Goal: Information Seeking & Learning: Learn about a topic

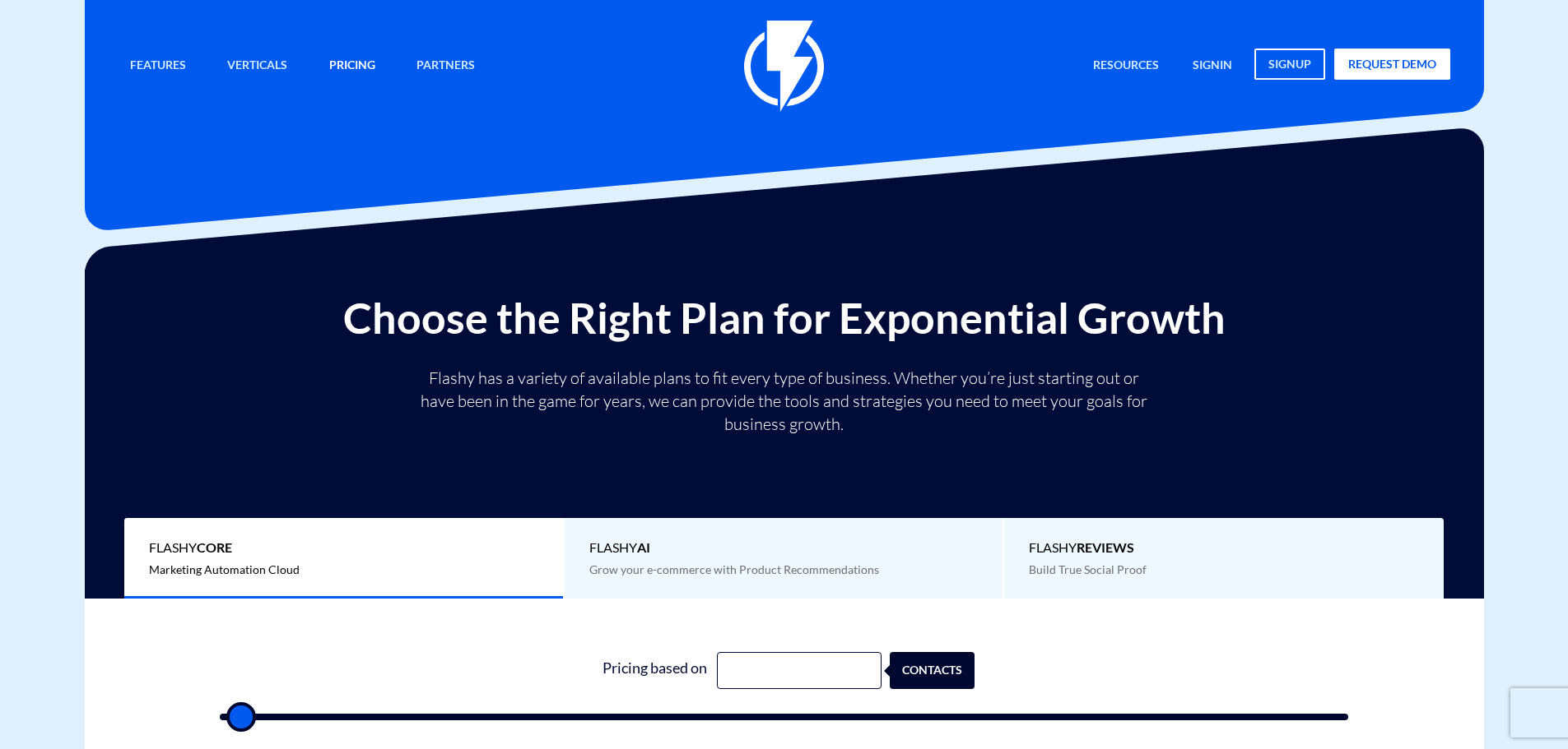
click at [362, 58] on link "Pricing" at bounding box center [351, 67] width 70 height 36
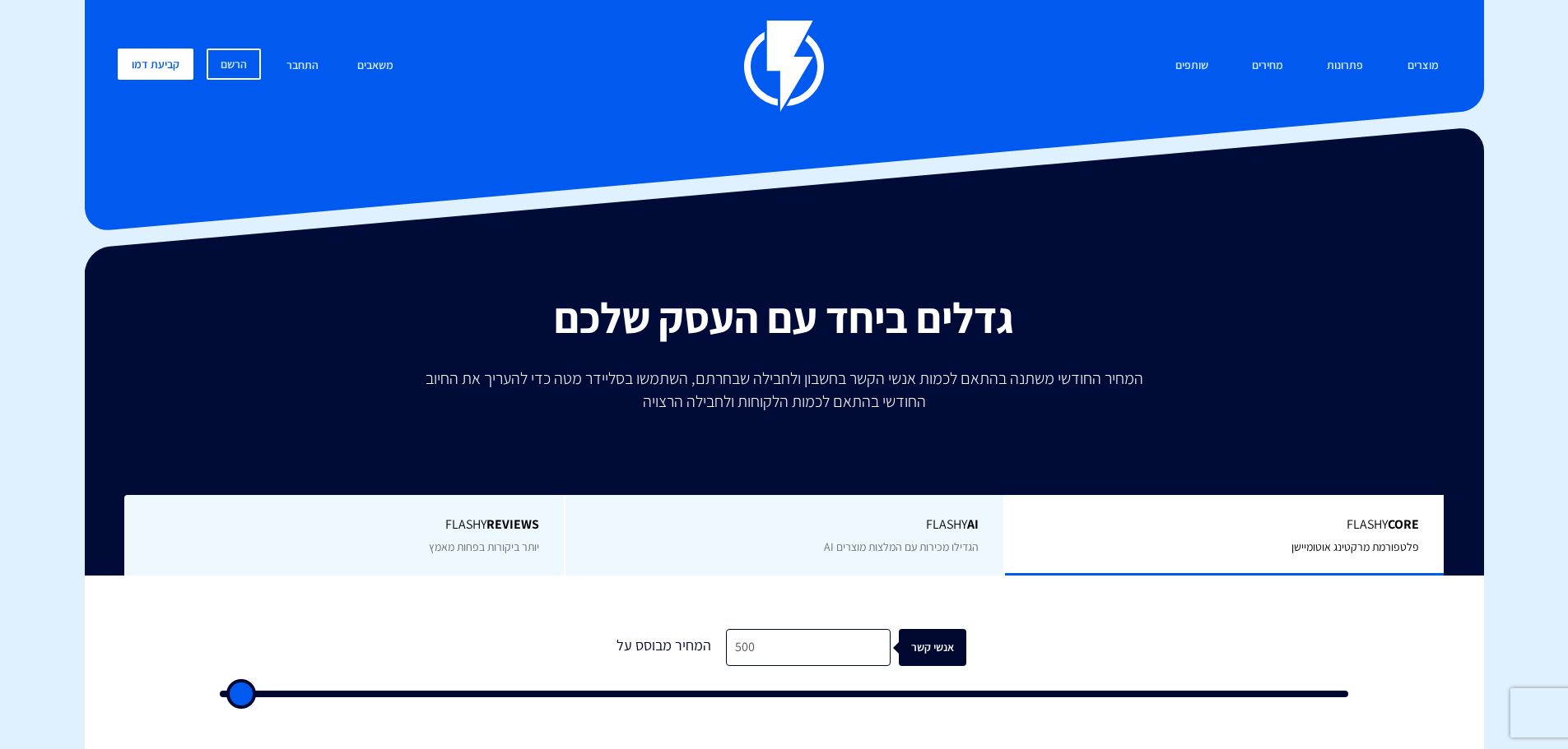
drag, startPoint x: 469, startPoint y: 30, endPoint x: 489, endPoint y: 21, distance: 21.9
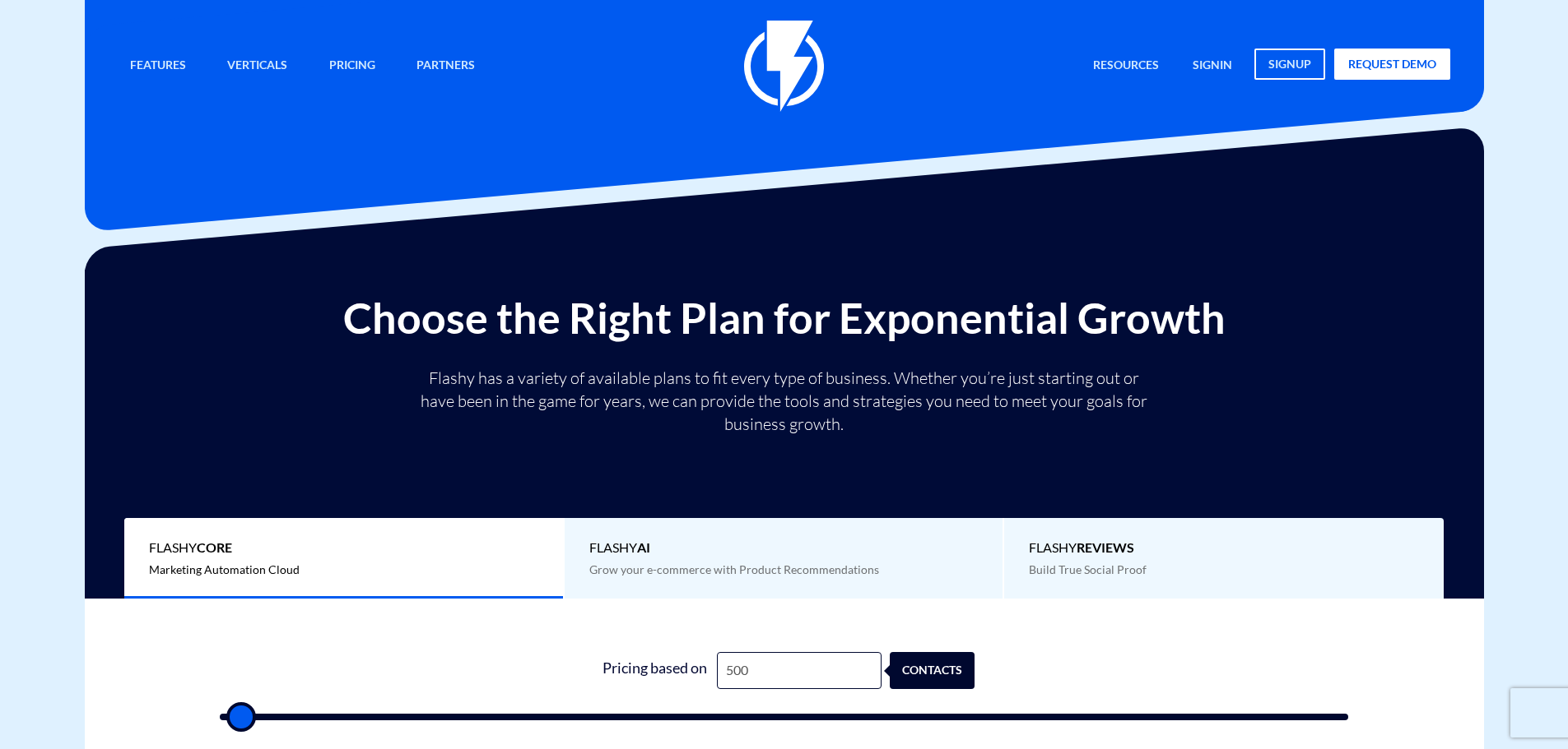
click at [163, 65] on link "Features" at bounding box center [158, 67] width 81 height 36
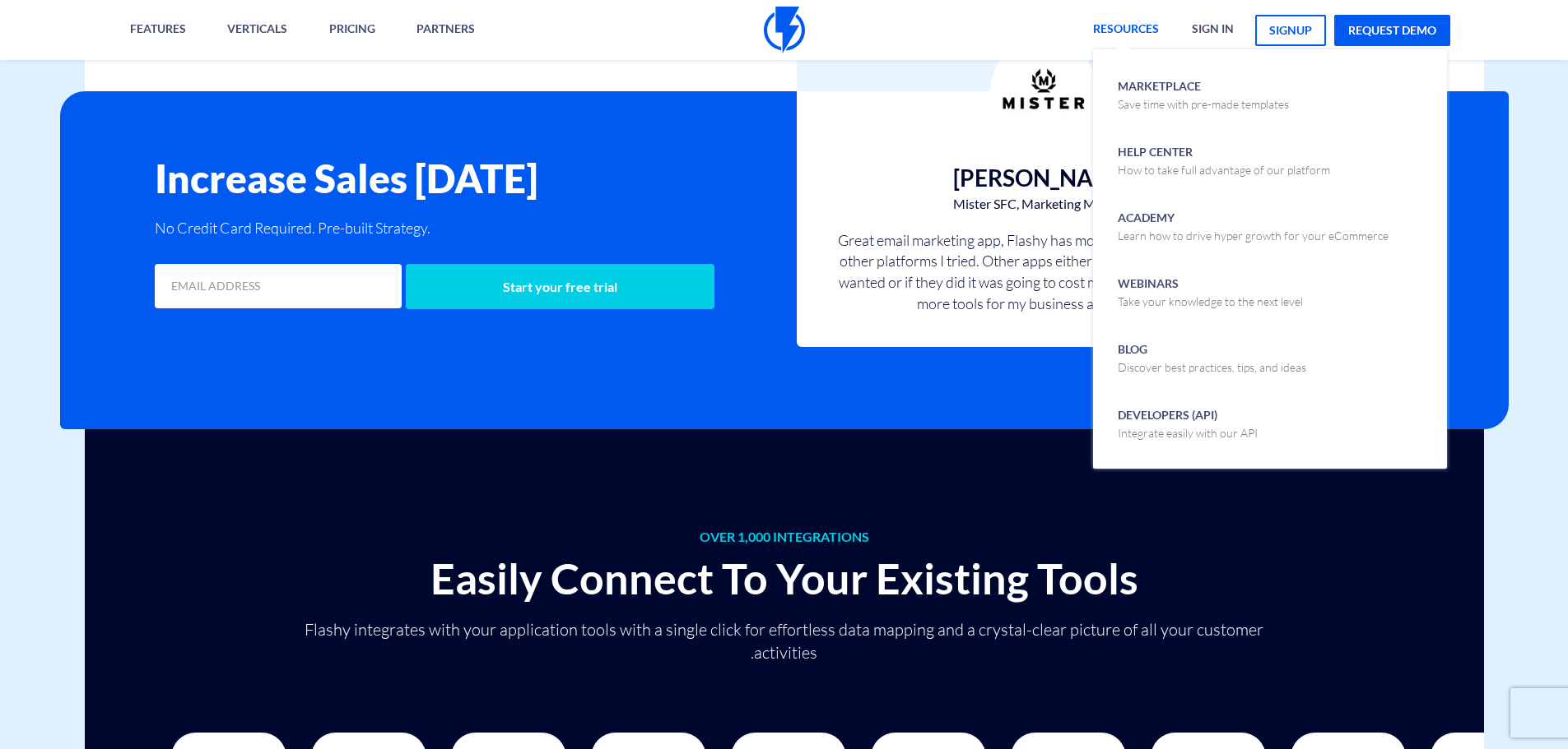
scroll to position [3972, 0]
